Goal: Information Seeking & Learning: Check status

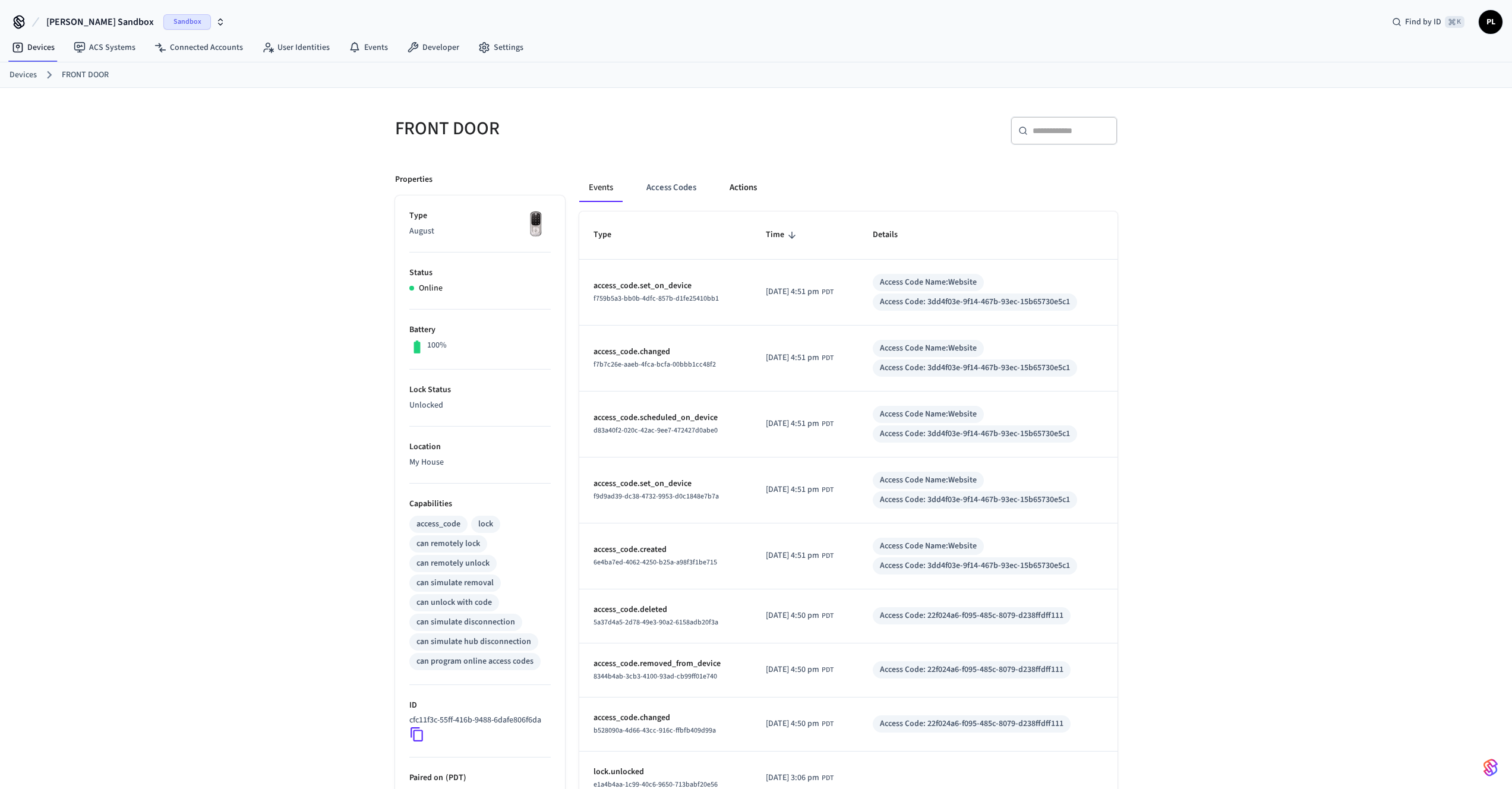
click at [764, 194] on button "Actions" at bounding box center [743, 188] width 46 height 28
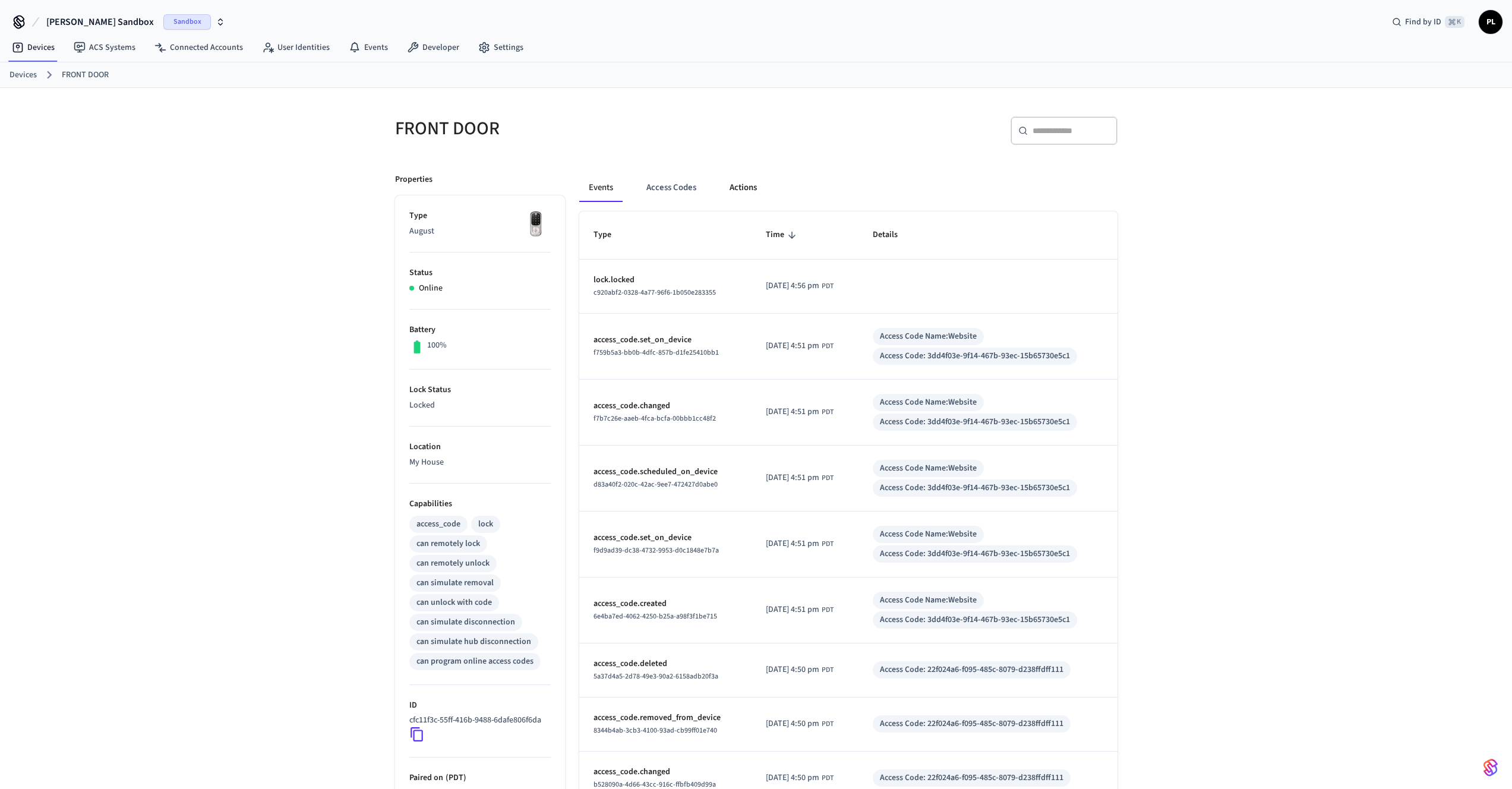
click at [728, 186] on button "Actions" at bounding box center [743, 188] width 46 height 28
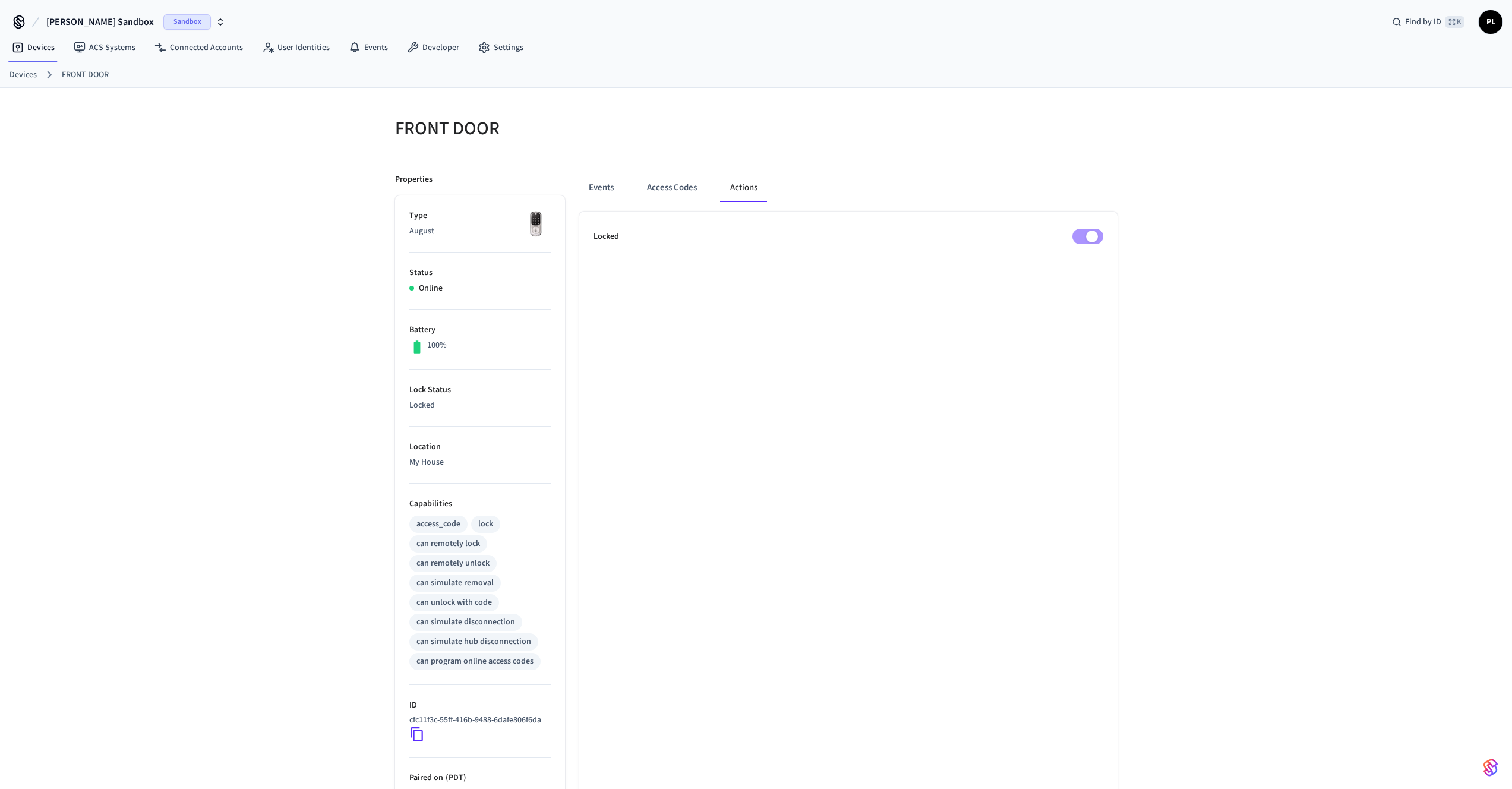
click at [586, 173] on div "Events Access Codes Actions Locked" at bounding box center [840, 538] width 552 height 756
click at [589, 176] on button "Events" at bounding box center [601, 188] width 44 height 28
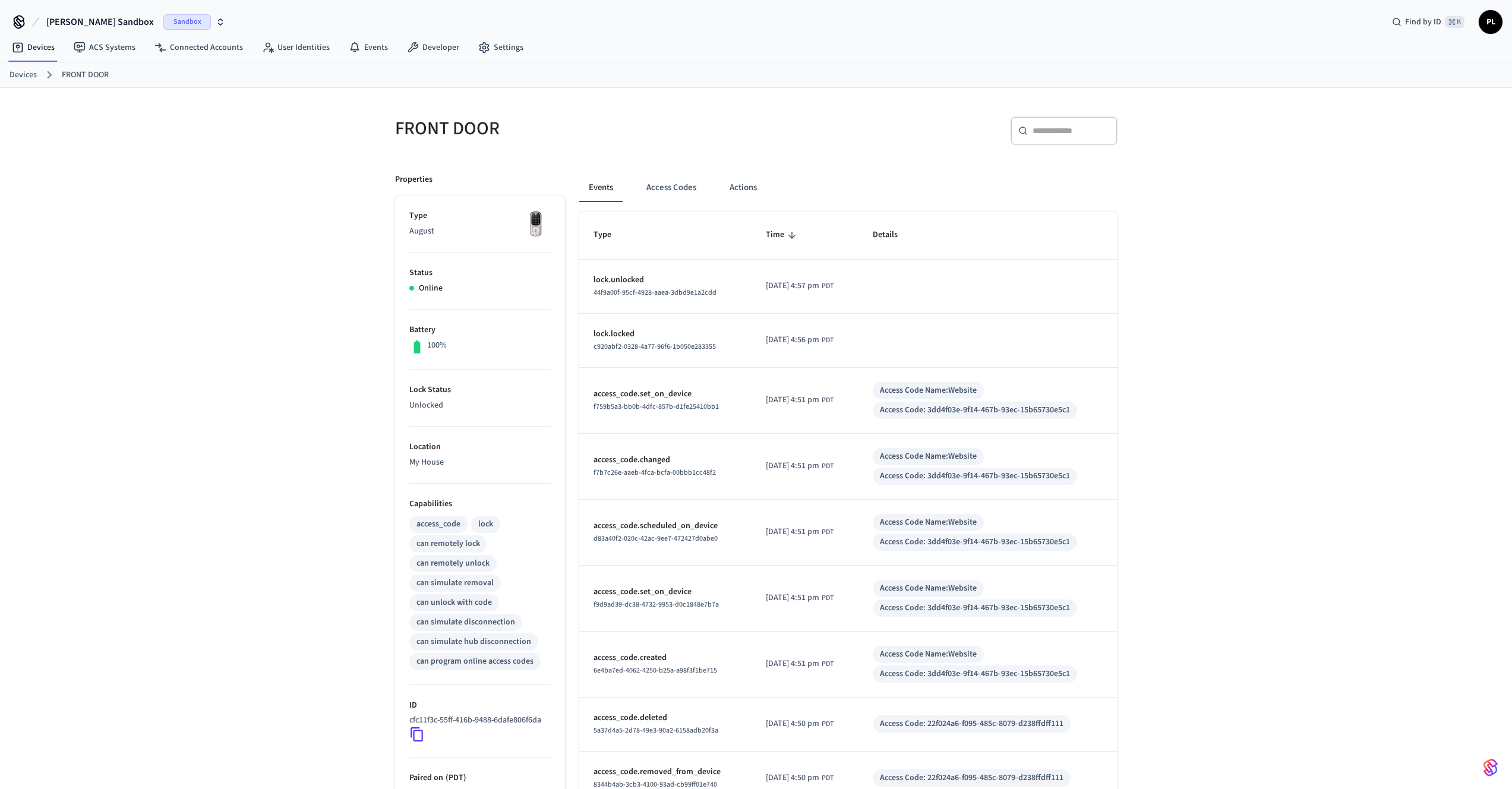
click at [32, 70] on link "Devices" at bounding box center [23, 74] width 27 height 12
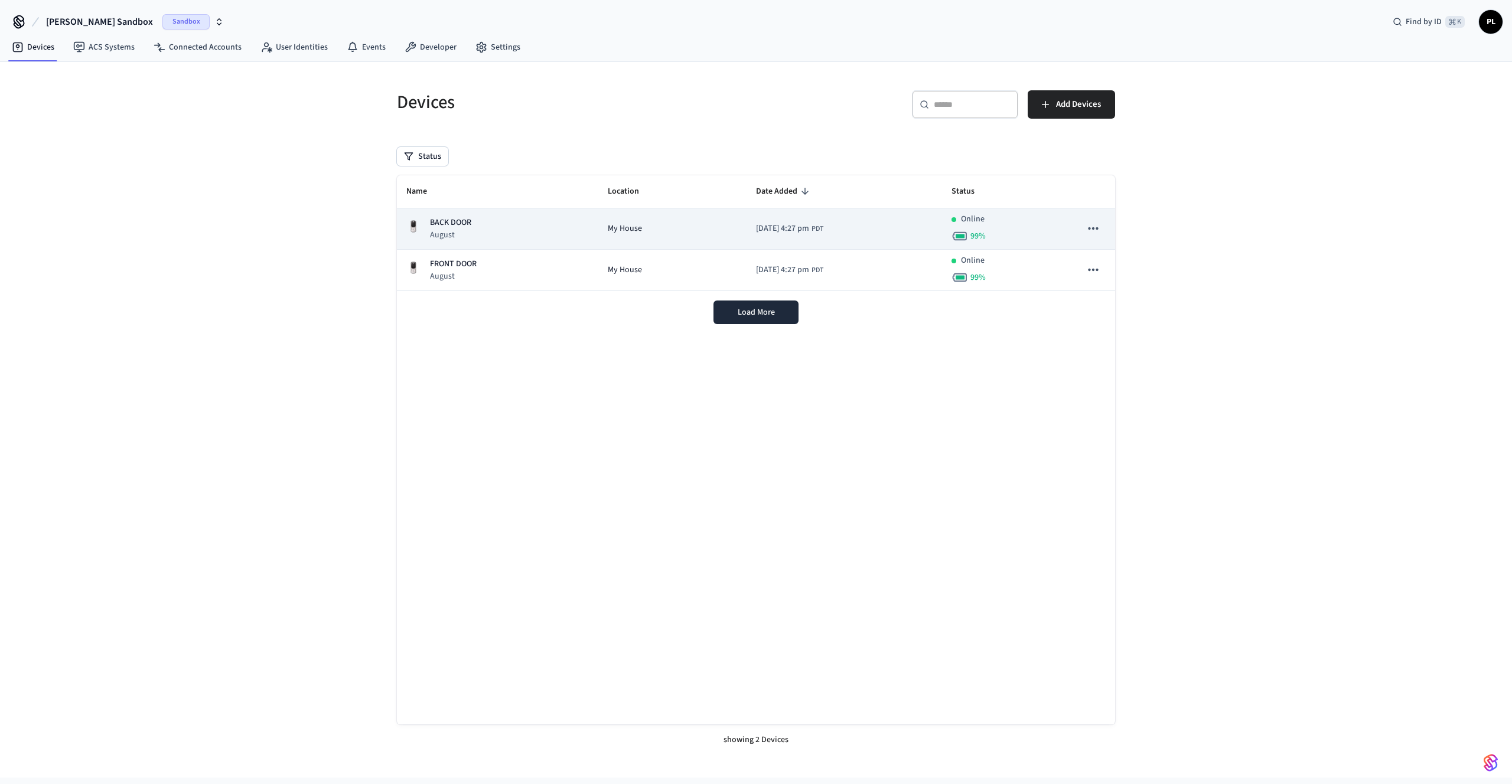
click at [460, 216] on p "BACK DOOR" at bounding box center [451, 222] width 41 height 12
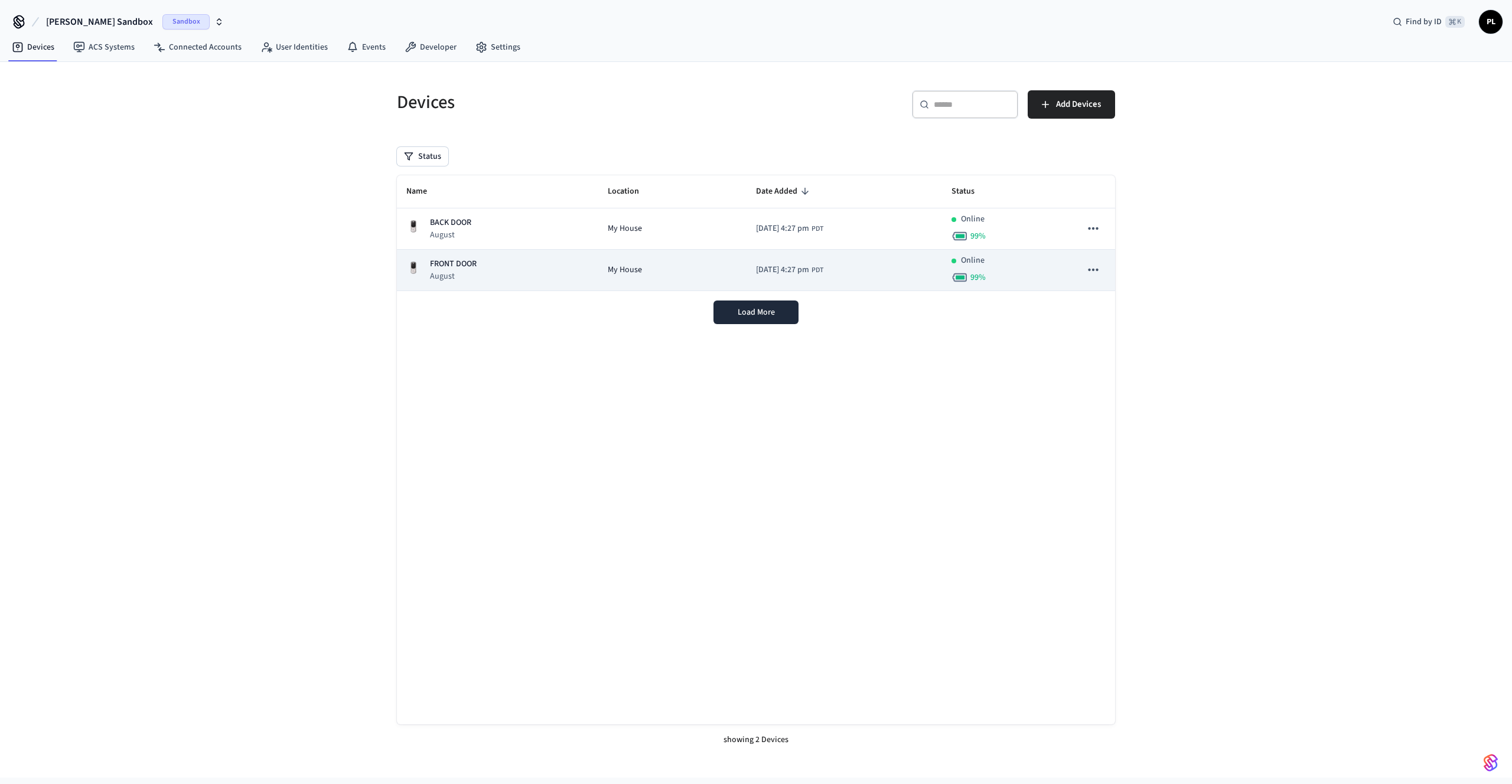
click at [453, 266] on p "FRONT DOOR" at bounding box center [453, 264] width 47 height 12
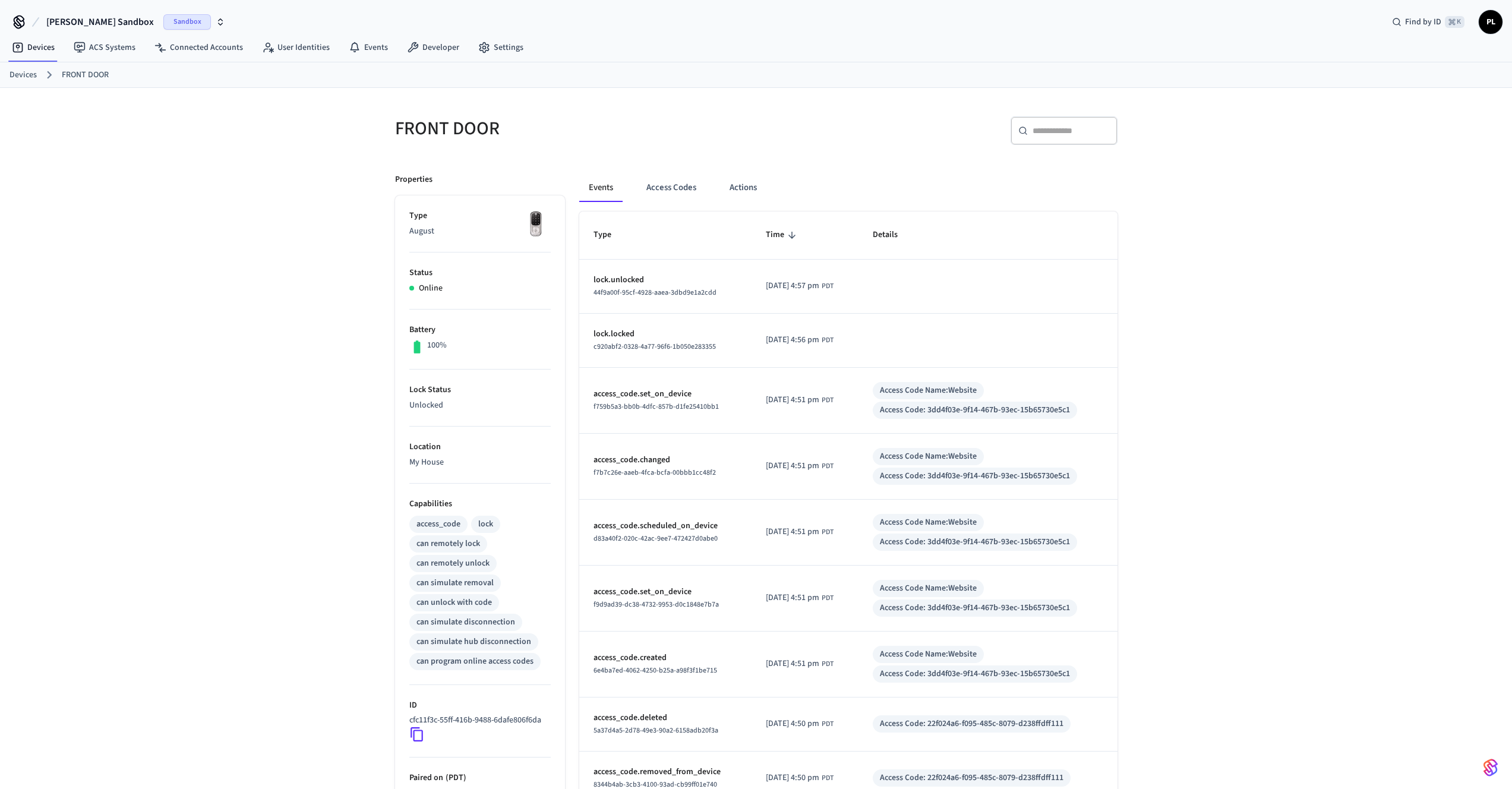
click at [32, 75] on link "Devices" at bounding box center [23, 74] width 27 height 12
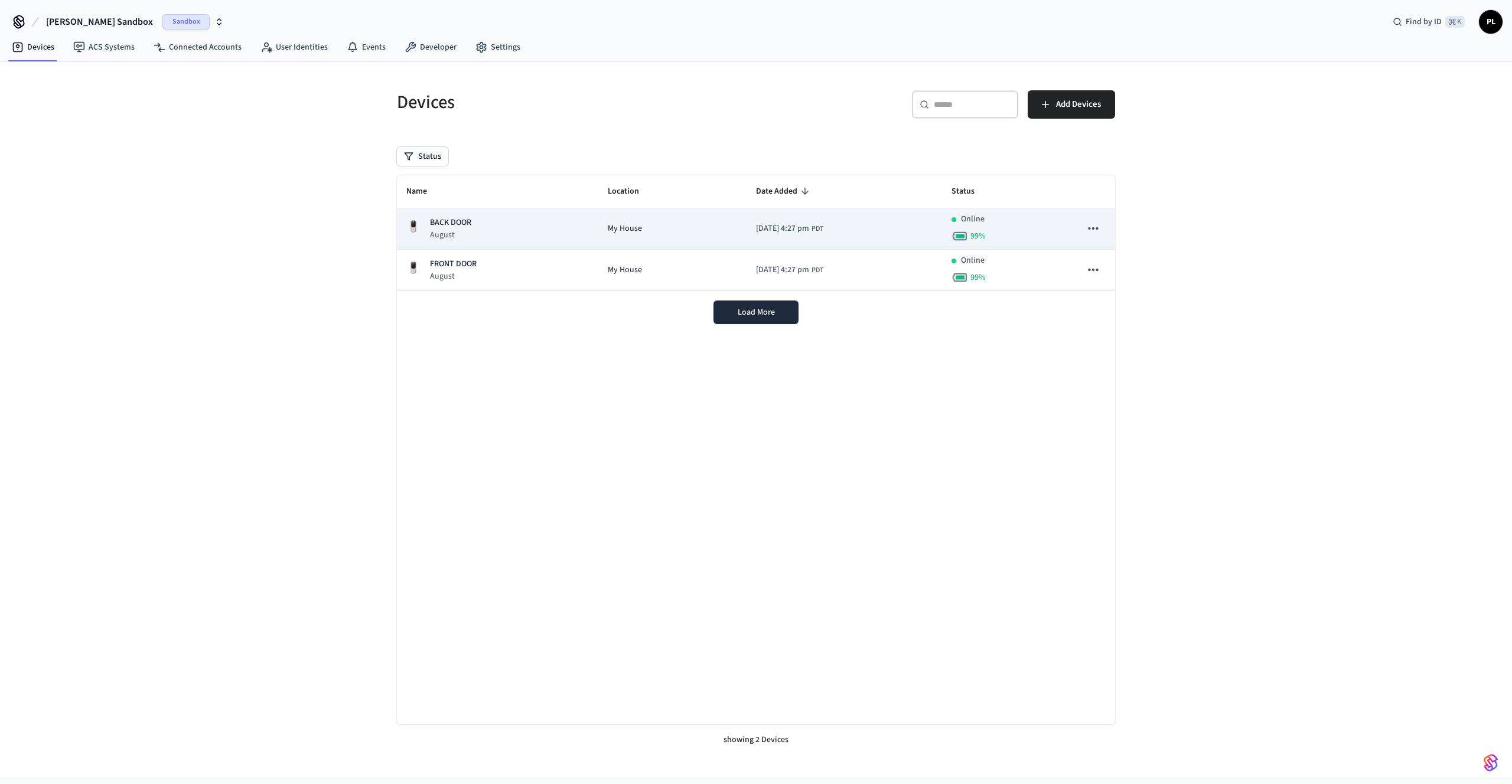
click at [477, 236] on div "BACK DOOR August" at bounding box center [498, 228] width 183 height 24
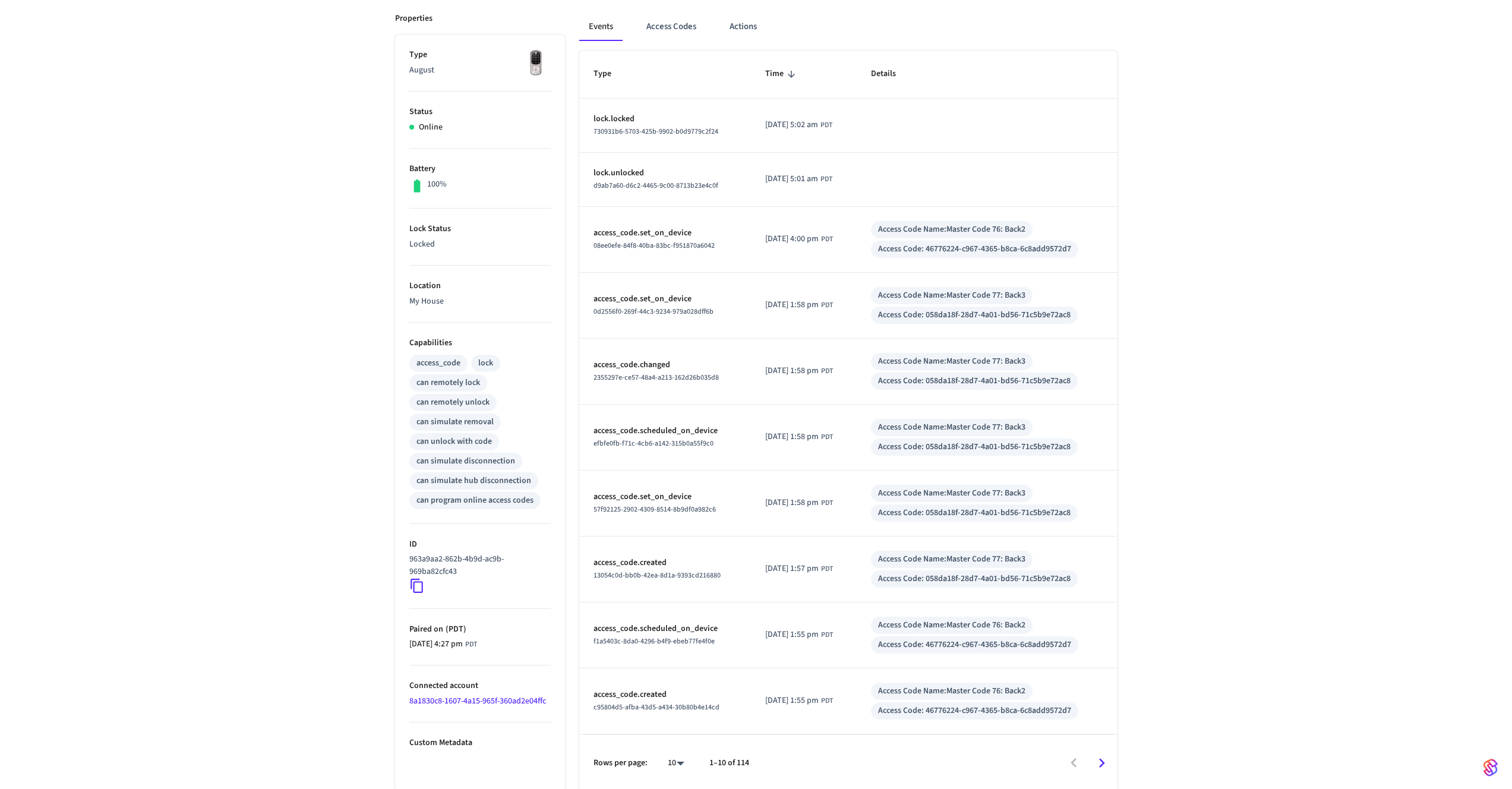
scroll to position [164, 0]
click at [411, 582] on icon at bounding box center [416, 583] width 12 height 14
drag, startPoint x: 466, startPoint y: 569, endPoint x: 404, endPoint y: 558, distance: 63.0
click at [404, 558] on ul "Type August Status Online Battery 100% Lock Status Locked Location My House Cap…" at bounding box center [479, 410] width 170 height 757
copy p "963a9aa2-862b-4b9d-ac9b-969ba82cfc43"
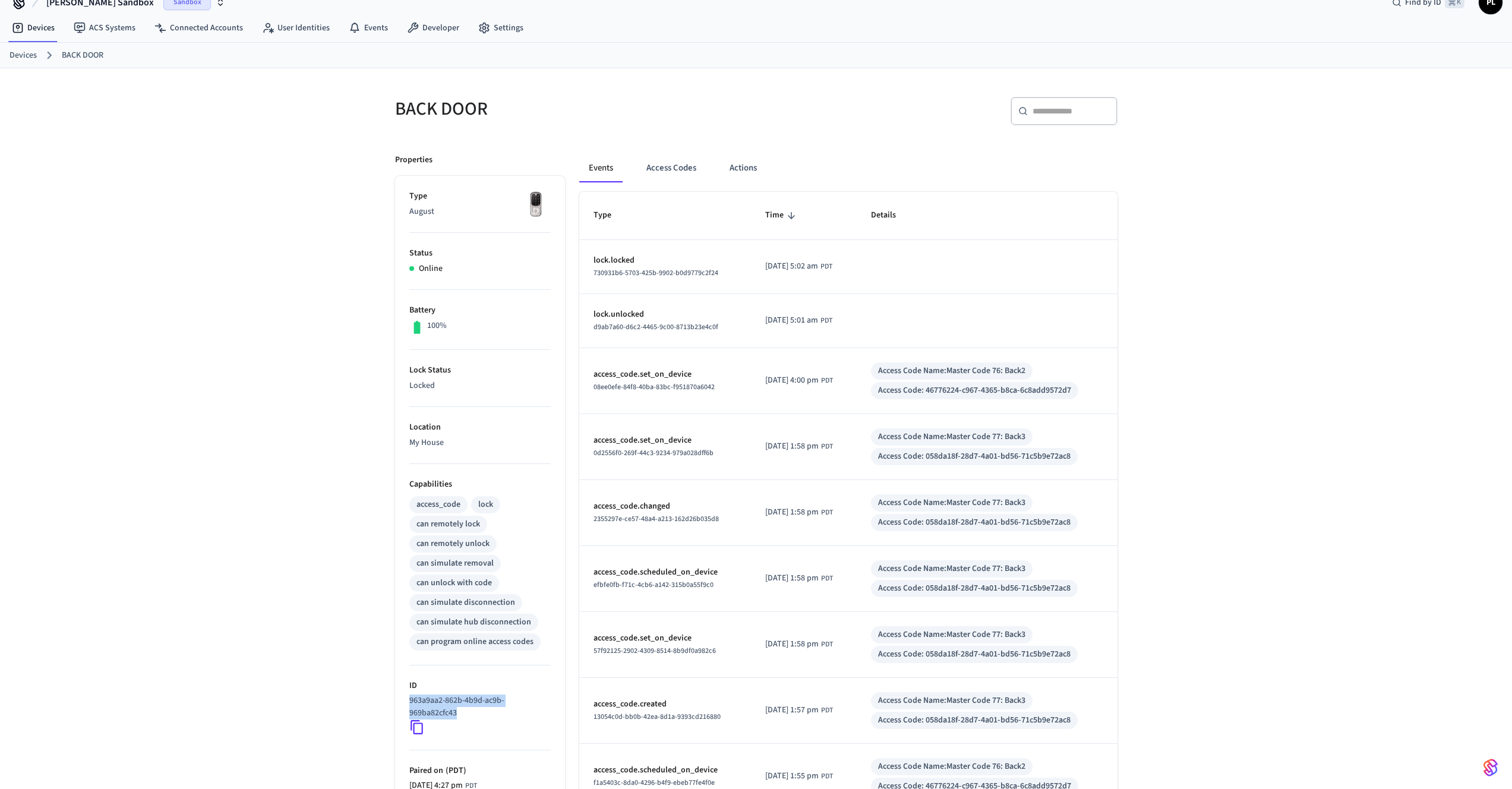
scroll to position [0, 0]
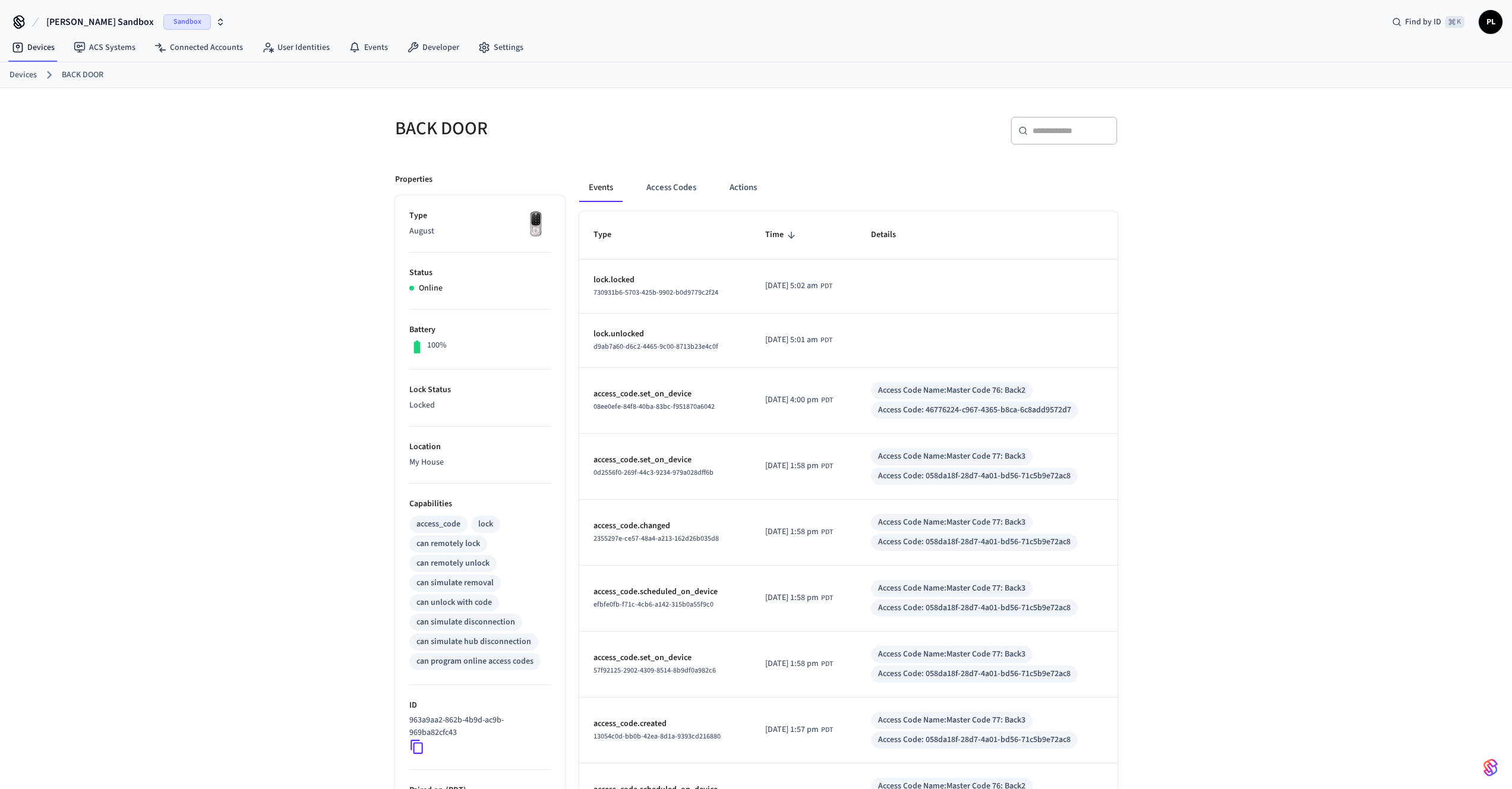
click at [34, 75] on link "Devices" at bounding box center [23, 74] width 27 height 12
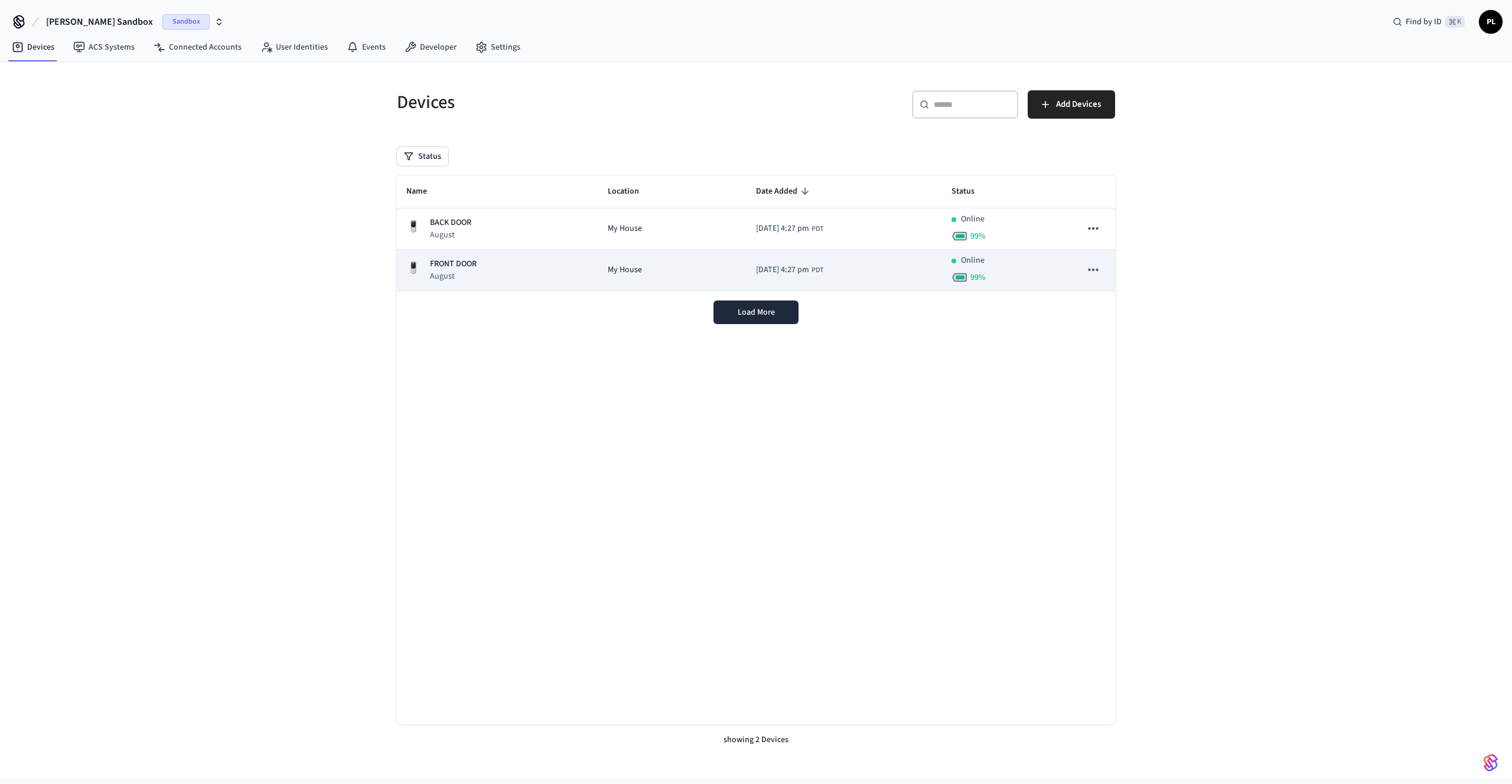
click at [599, 265] on td "My House" at bounding box center [673, 270] width 148 height 41
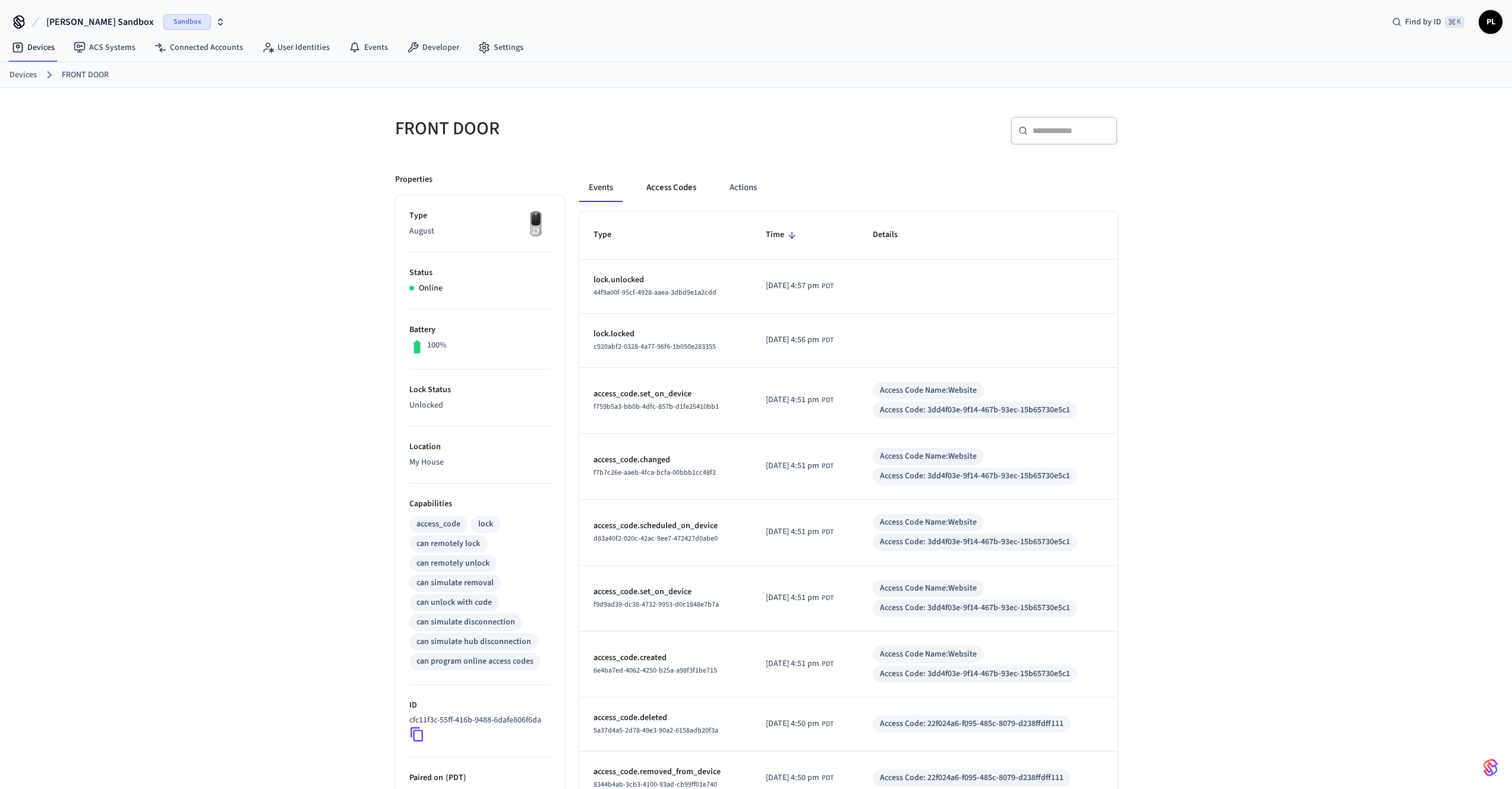
click at [693, 193] on button "Access Codes" at bounding box center [671, 188] width 68 height 28
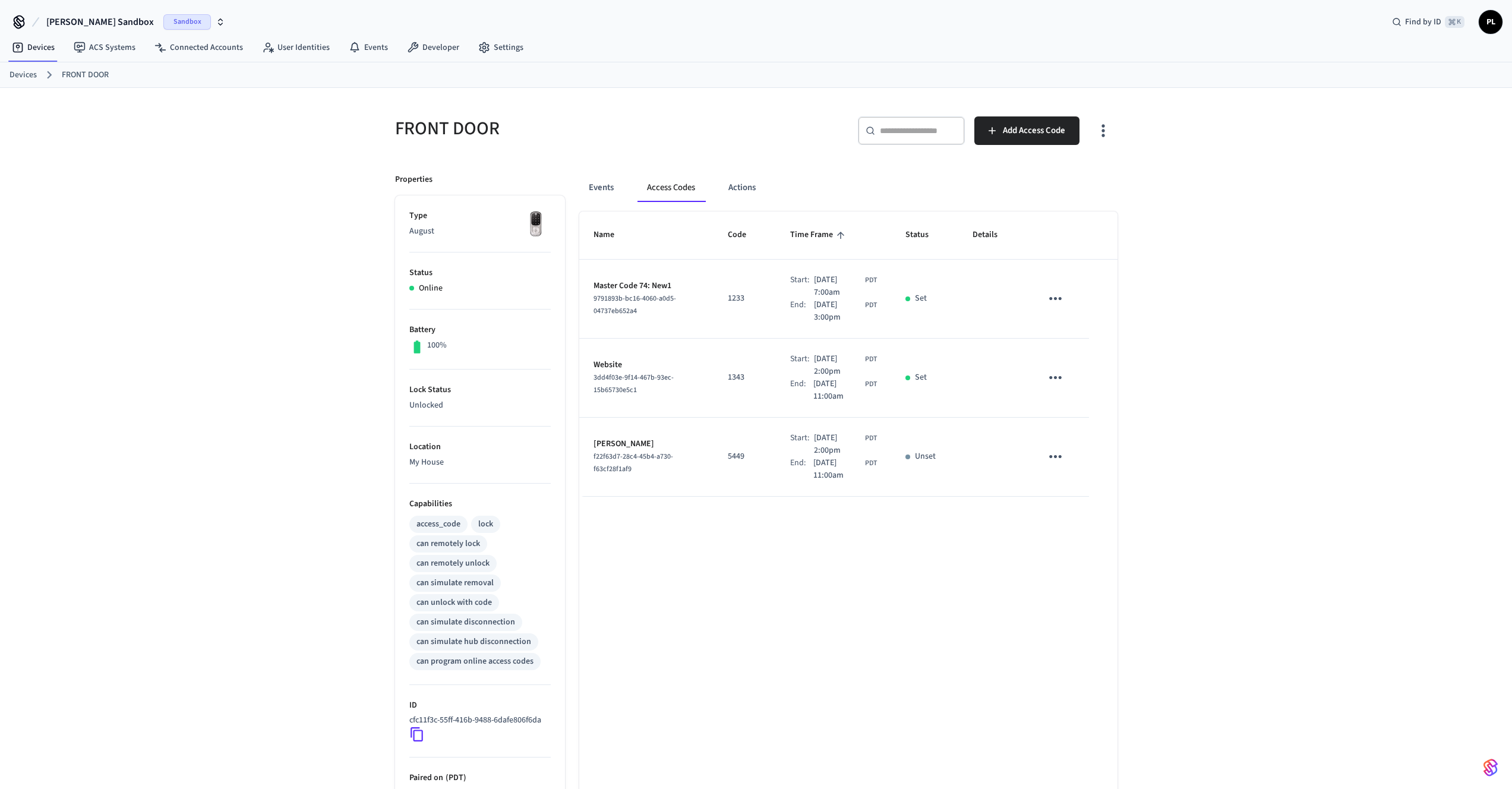
click at [767, 195] on div "Events Access Codes Actions" at bounding box center [849, 188] width 538 height 28
click at [751, 190] on button "Actions" at bounding box center [741, 188] width 46 height 28
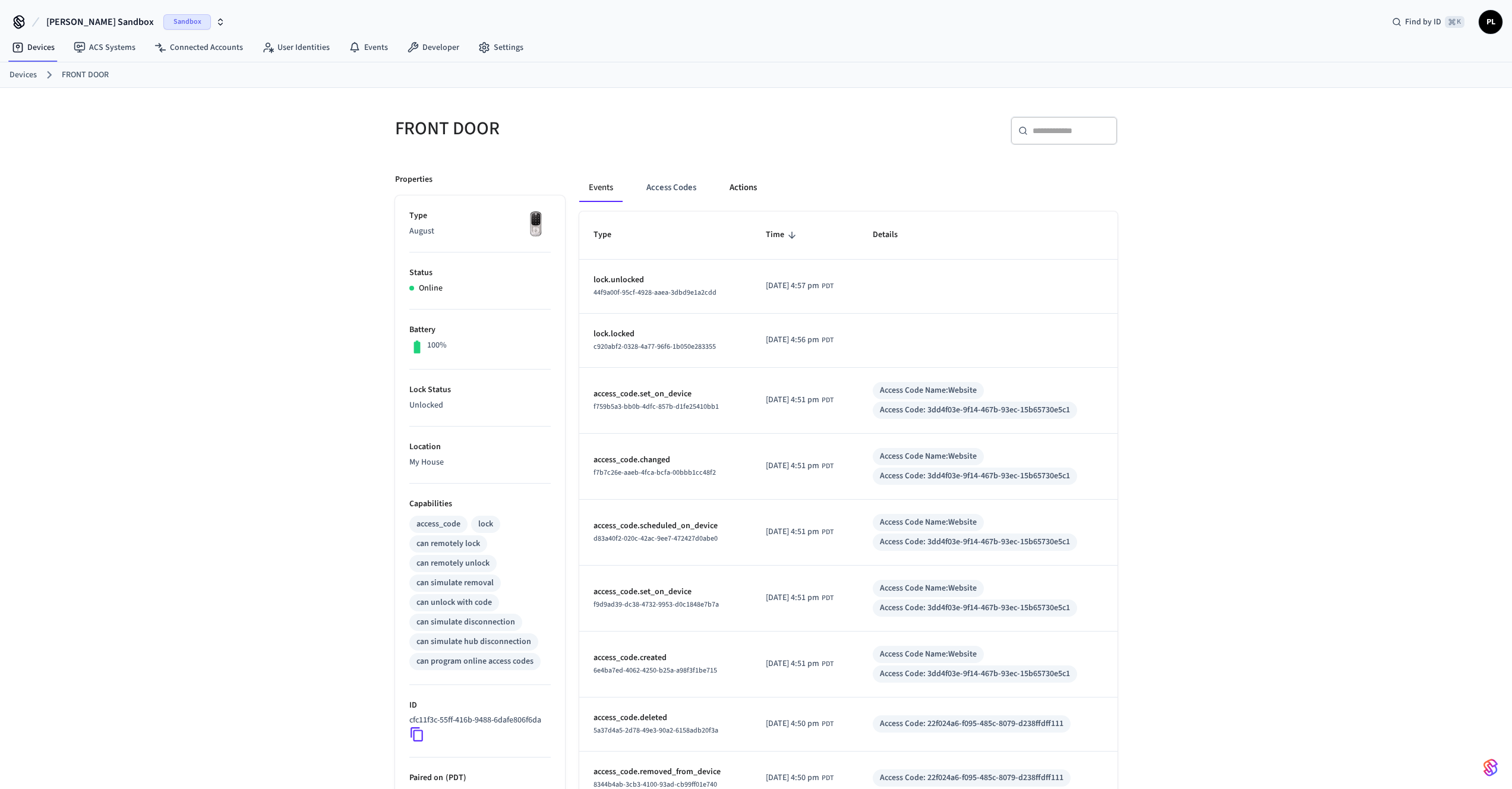
click at [735, 193] on button "Actions" at bounding box center [743, 188] width 46 height 28
click at [740, 190] on button "Actions" at bounding box center [743, 188] width 46 height 28
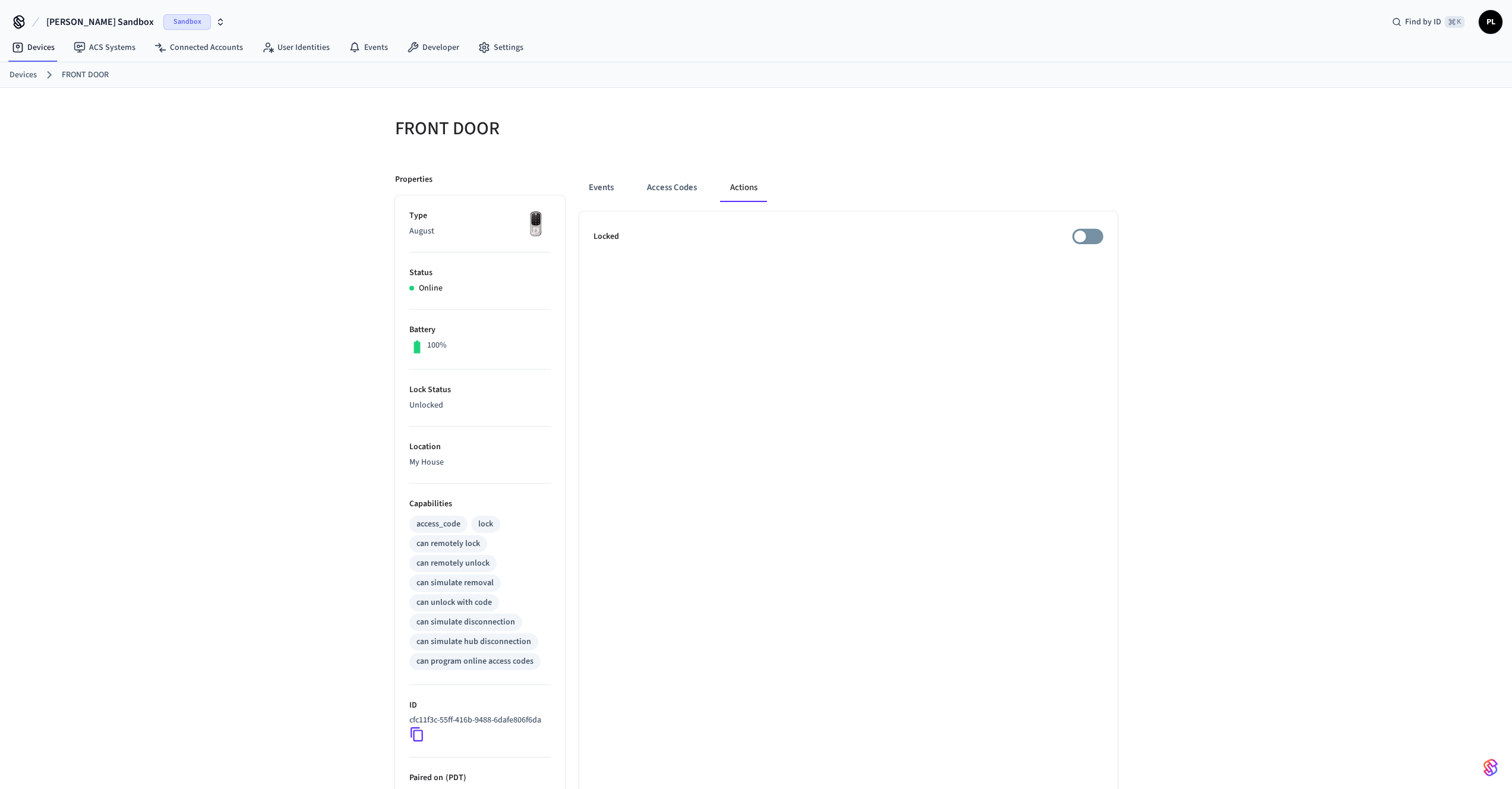
click at [1092, 244] on ul "Locked" at bounding box center [849, 563] width 538 height 704
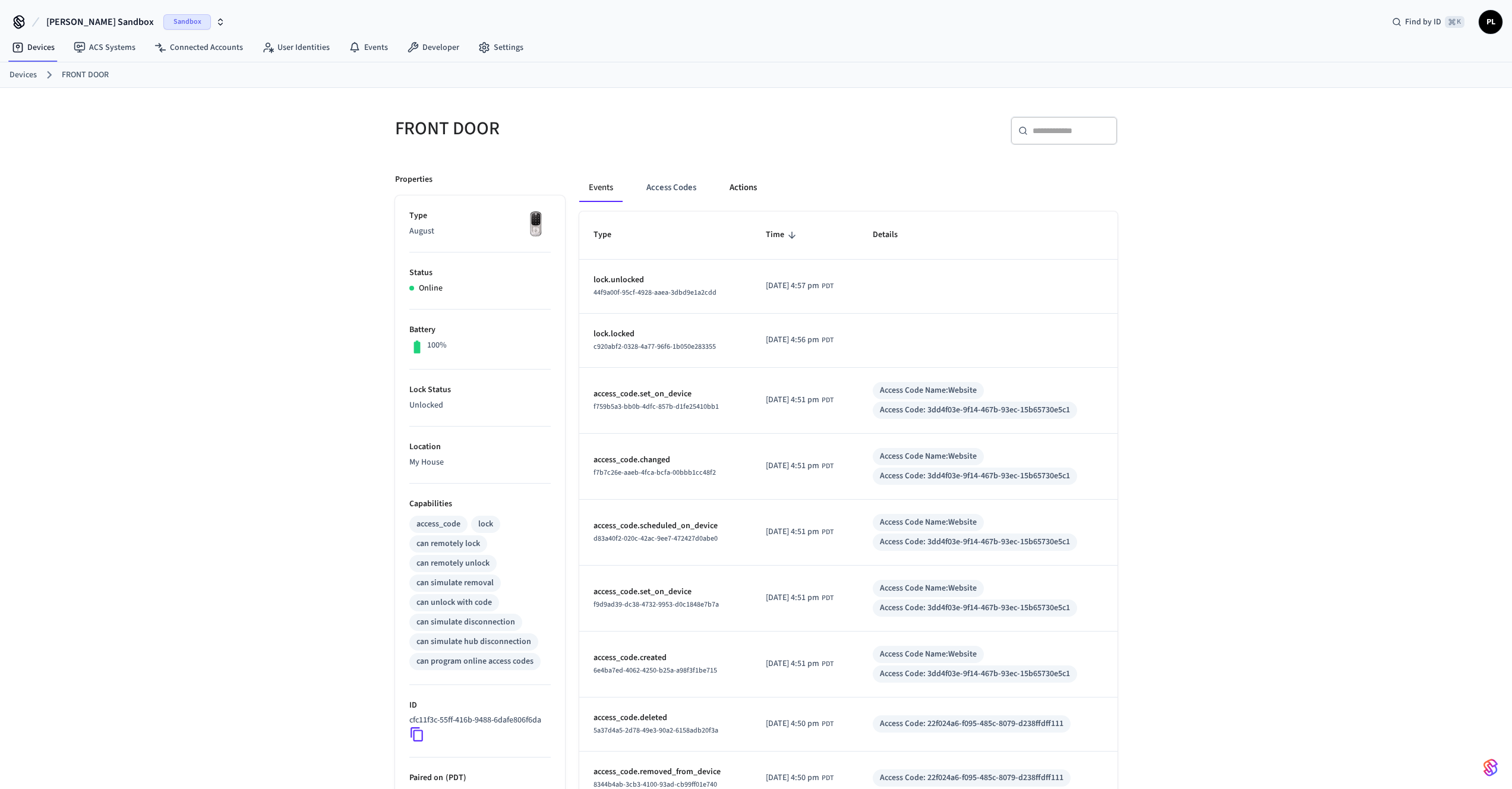
click at [736, 199] on button "Actions" at bounding box center [743, 188] width 46 height 28
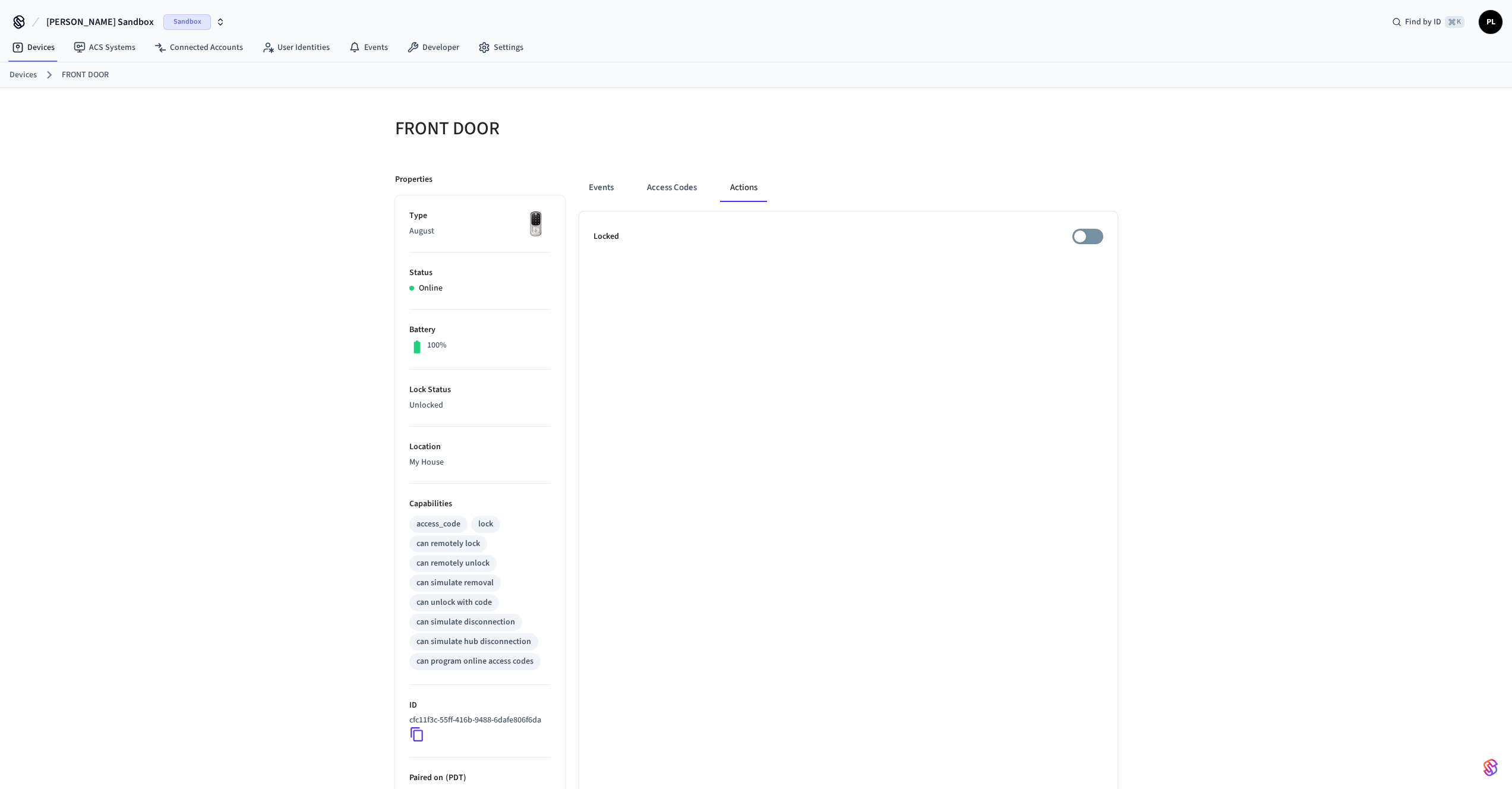
click at [32, 73] on link "Devices" at bounding box center [23, 74] width 27 height 12
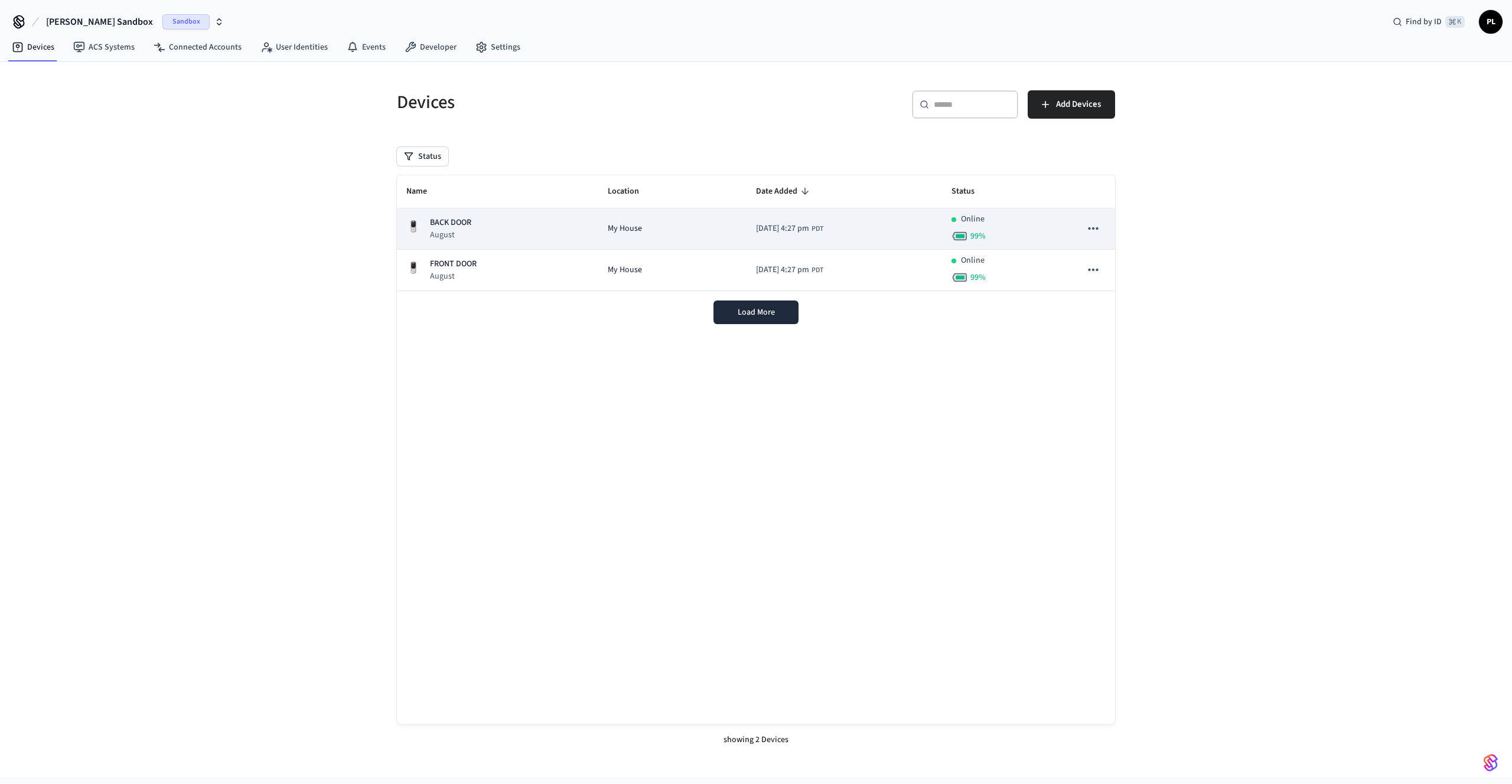
click at [506, 225] on div "BACK DOOR August" at bounding box center [498, 228] width 183 height 24
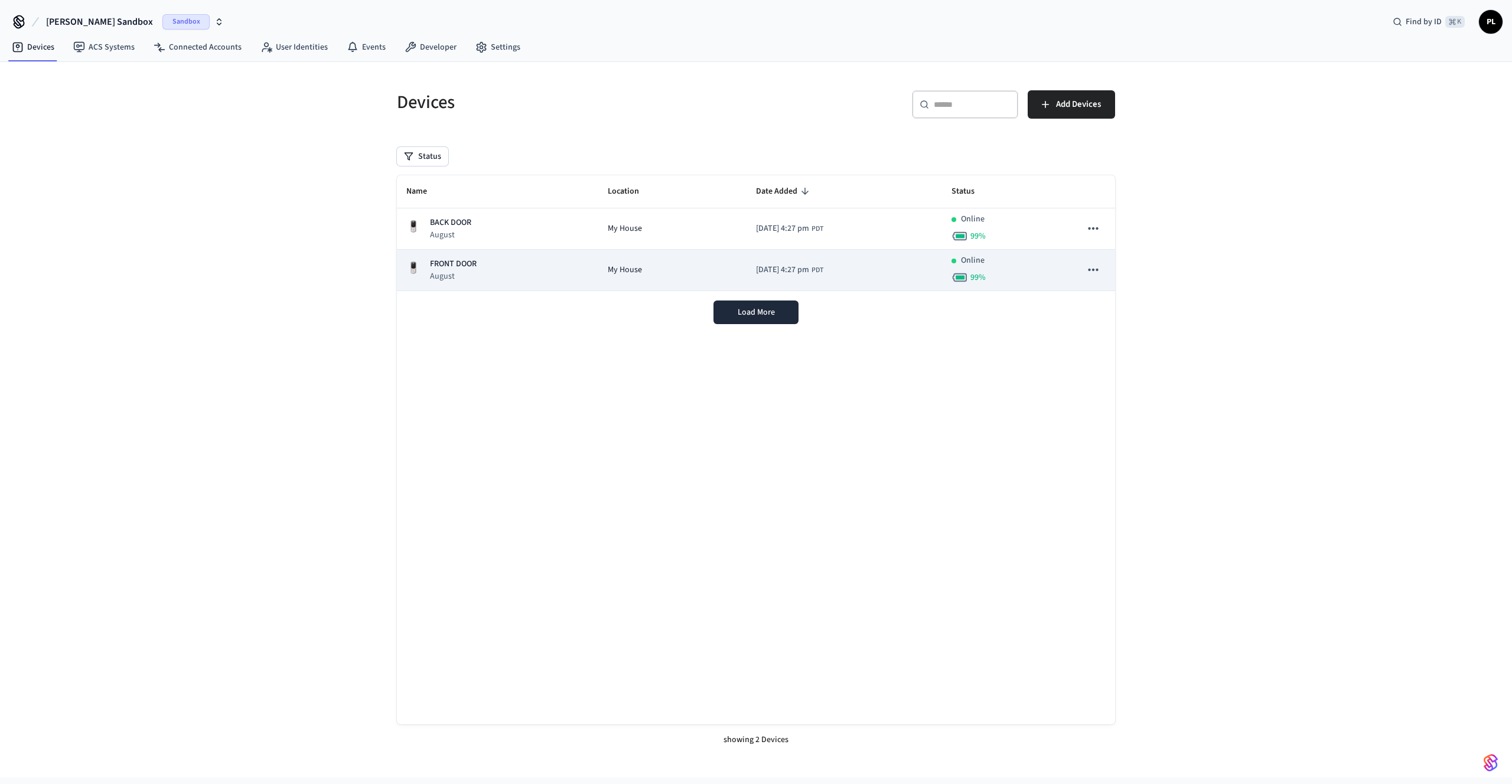
click at [494, 263] on div "FRONT DOOR August" at bounding box center [498, 270] width 183 height 24
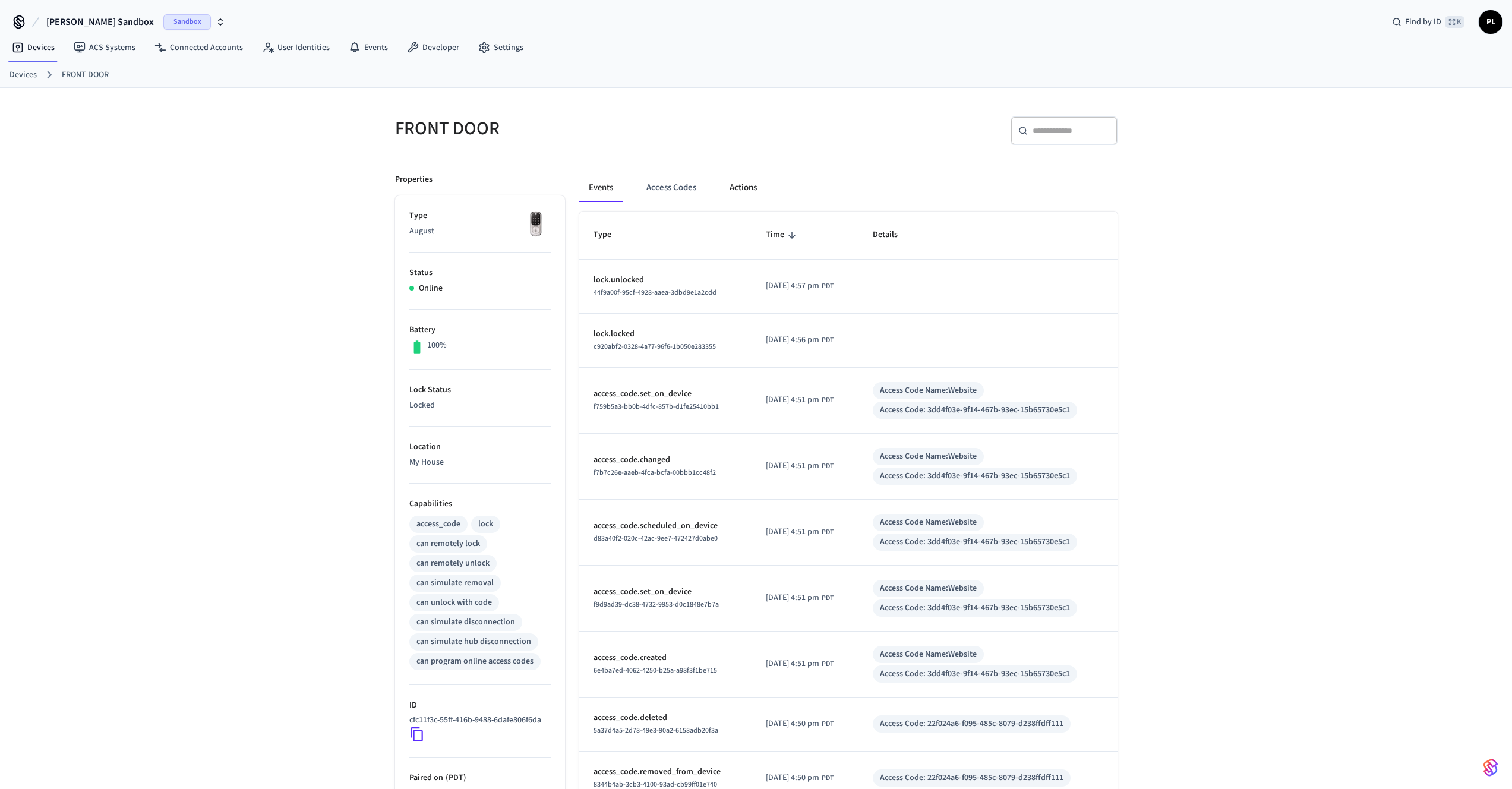
click at [723, 194] on button "Actions" at bounding box center [743, 188] width 46 height 28
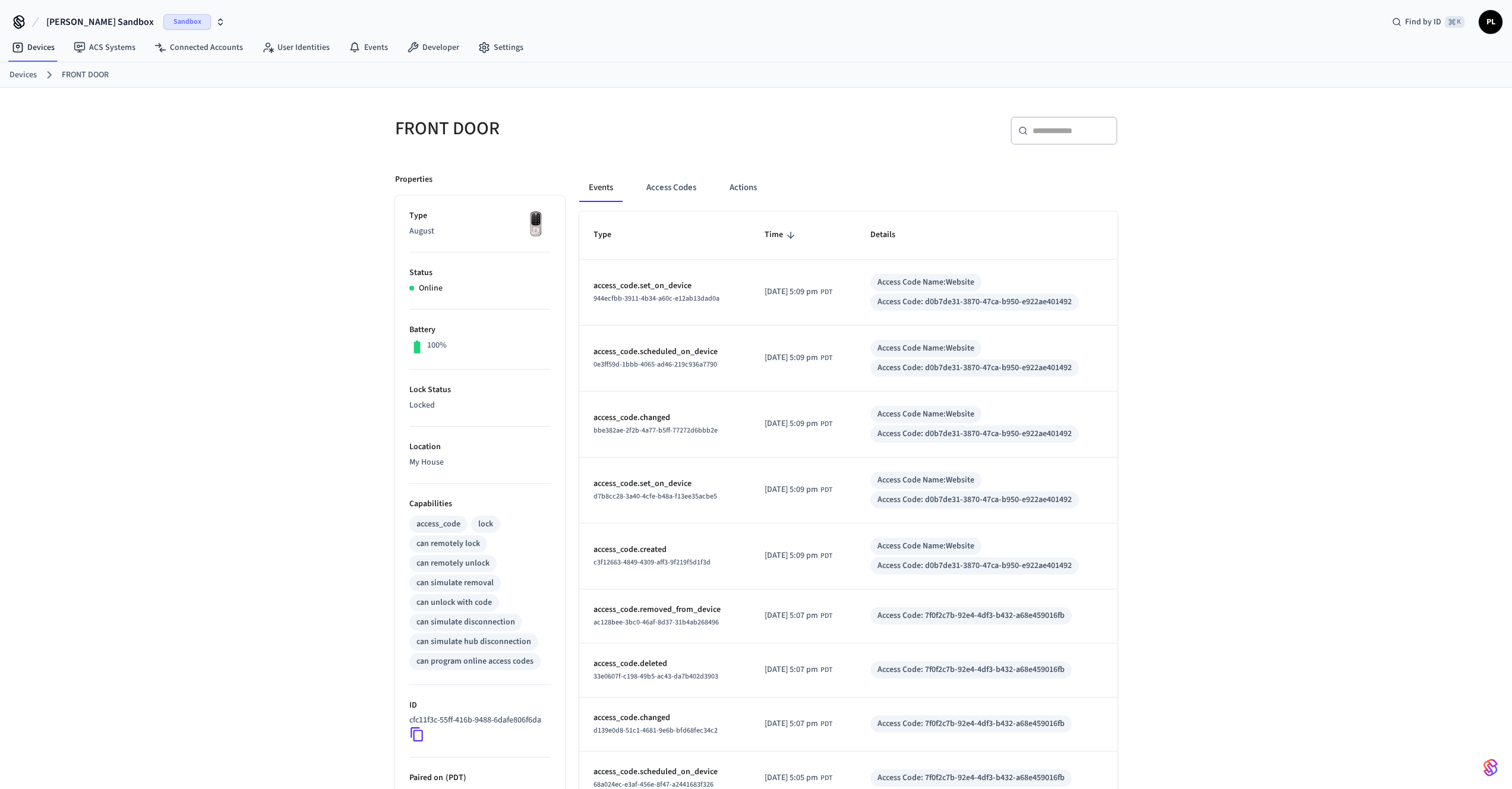
click at [715, 190] on div "Events Access Codes Actions" at bounding box center [849, 188] width 538 height 28
click at [732, 192] on button "Actions" at bounding box center [743, 188] width 46 height 28
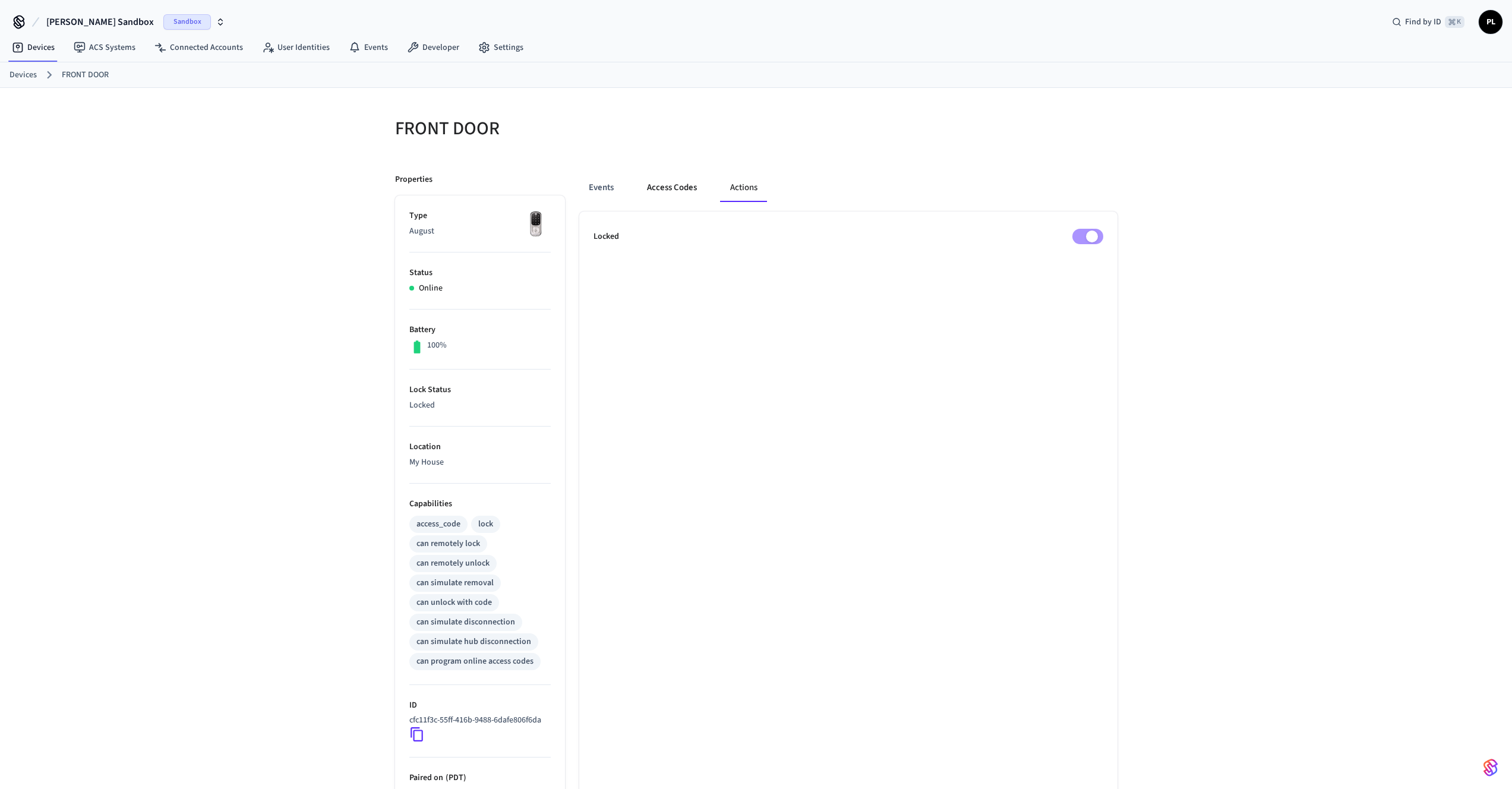
click at [685, 195] on button "Access Codes" at bounding box center [672, 188] width 68 height 28
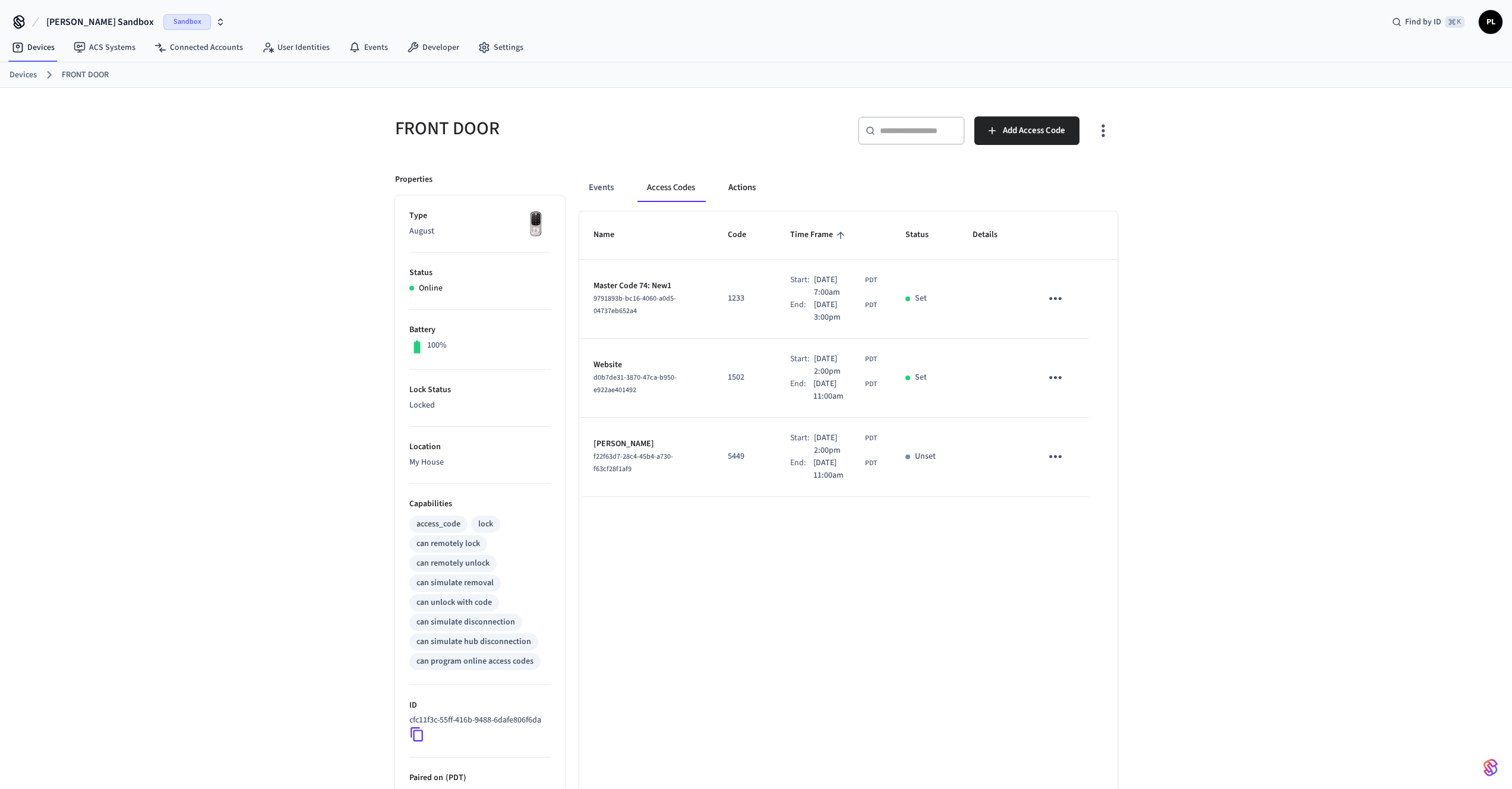
click at [722, 198] on button "Actions" at bounding box center [741, 188] width 46 height 28
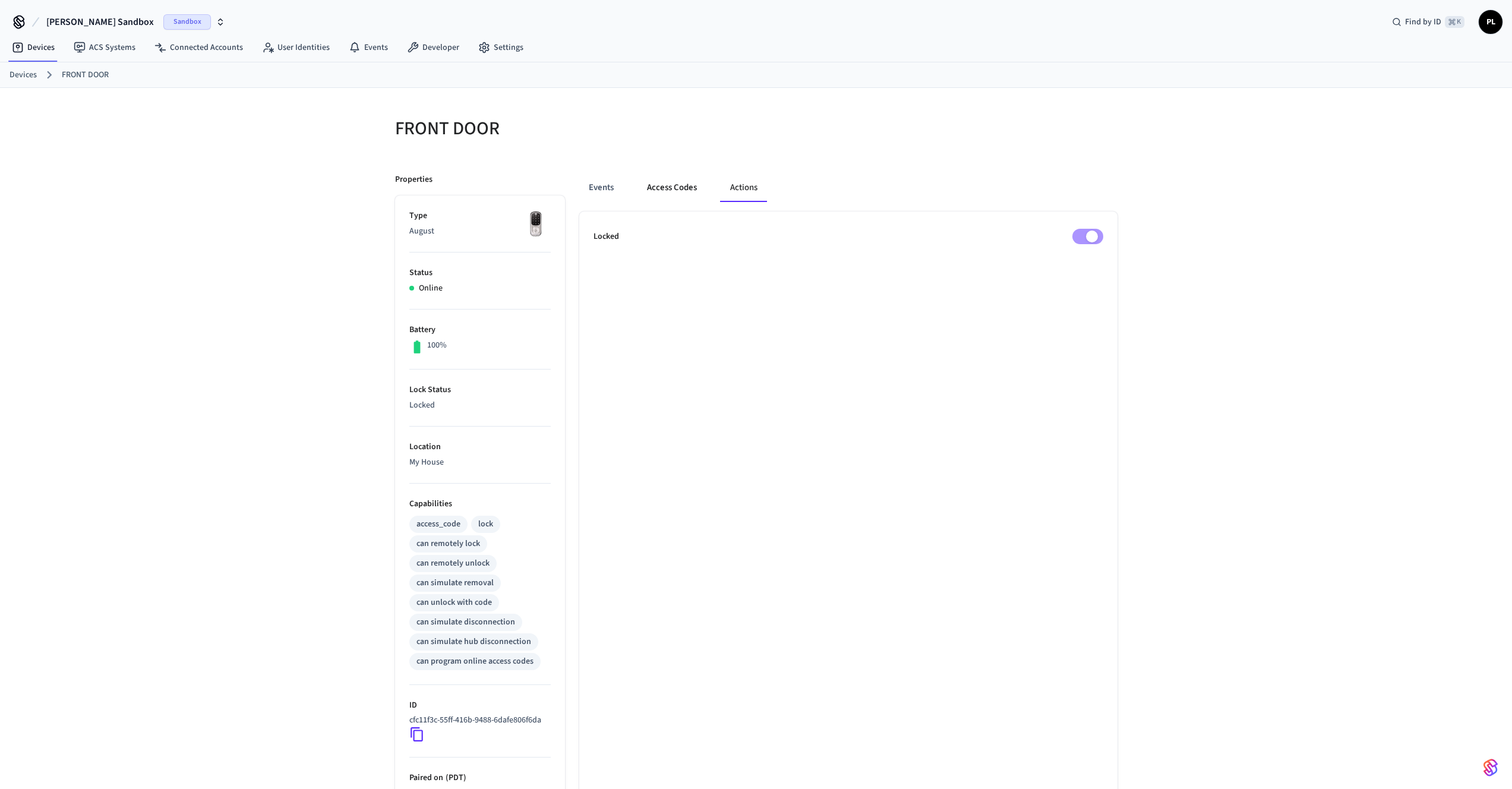
click at [696, 197] on button "Access Codes" at bounding box center [672, 188] width 68 height 28
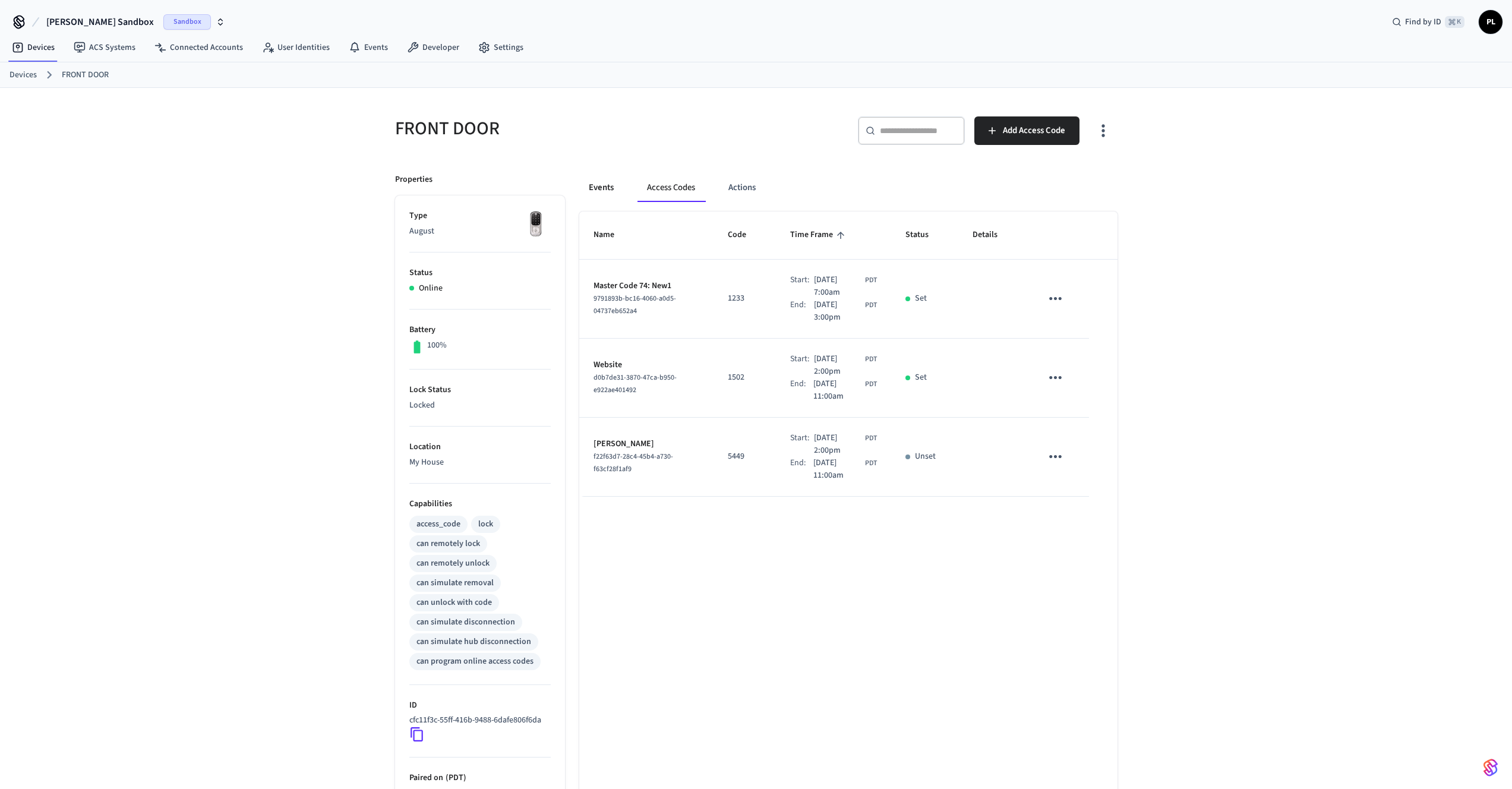
click at [610, 192] on button "Events" at bounding box center [601, 188] width 44 height 28
